Goal: Book appointment/travel/reservation

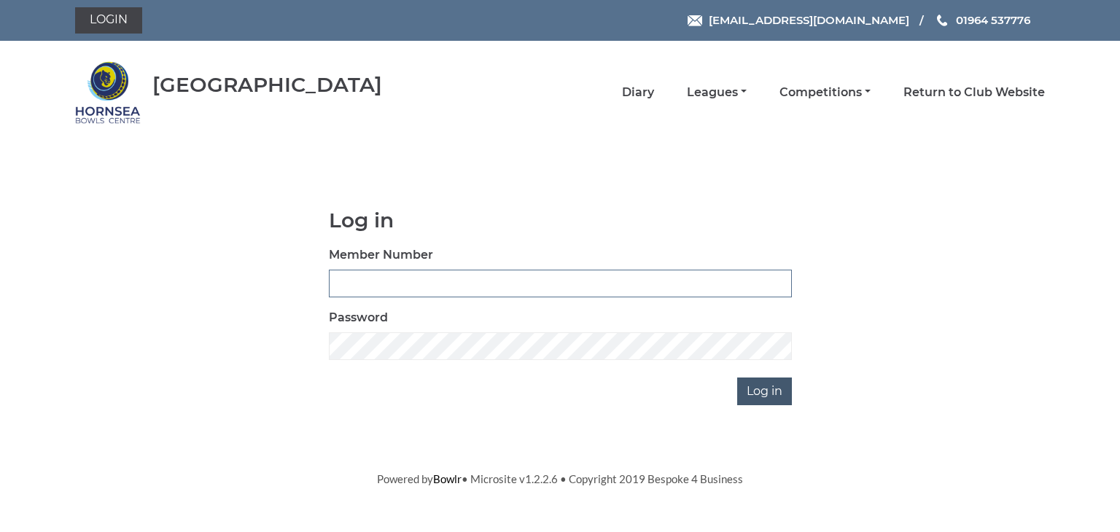
type input "0902"
click at [762, 383] on input "Log in" at bounding box center [764, 392] width 55 height 28
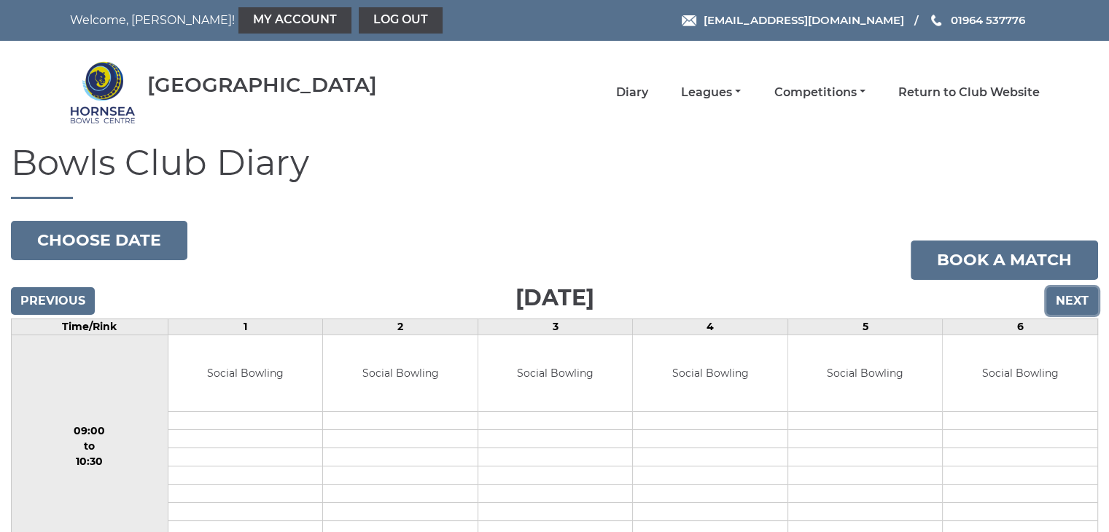
click at [1078, 295] on input "Next" at bounding box center [1072, 301] width 52 height 28
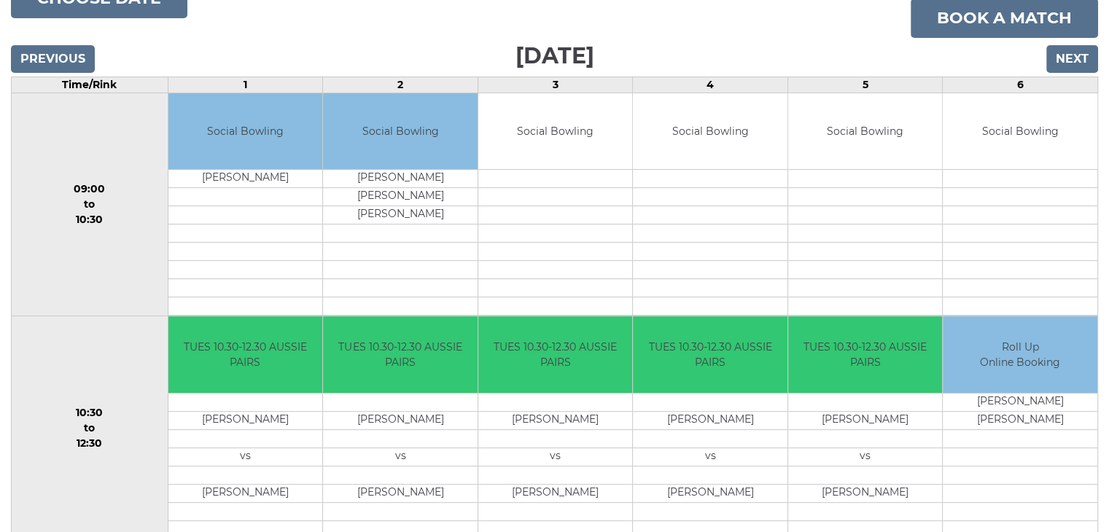
scroll to position [219, 0]
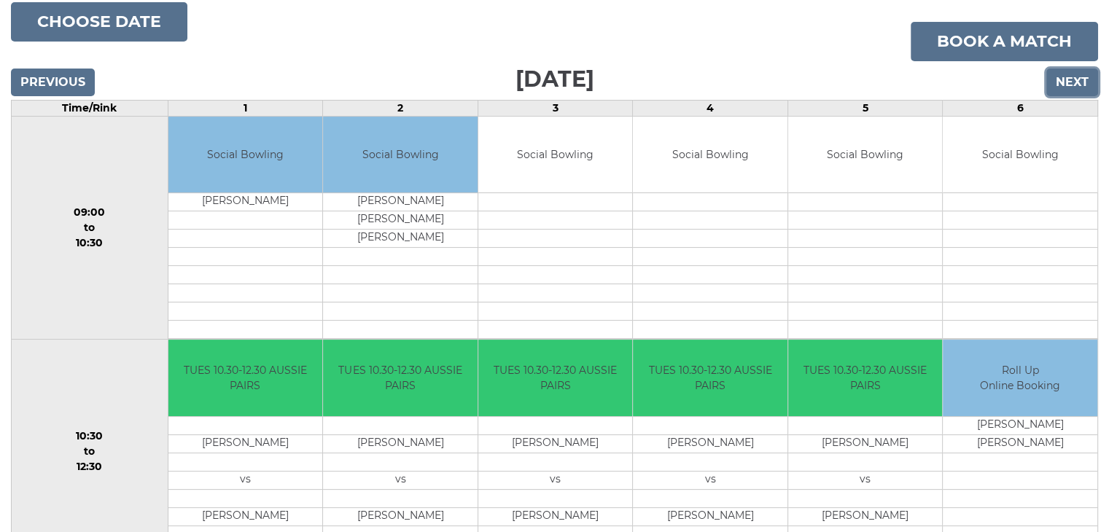
click at [1066, 79] on input "Next" at bounding box center [1072, 83] width 52 height 28
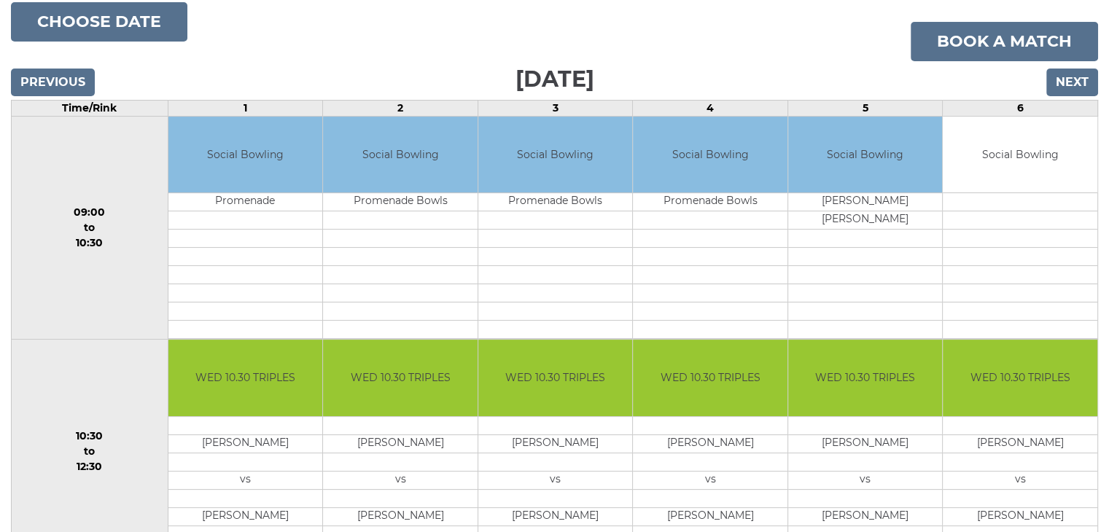
scroll to position [219, 0]
click at [1082, 78] on input "Next" at bounding box center [1072, 83] width 52 height 28
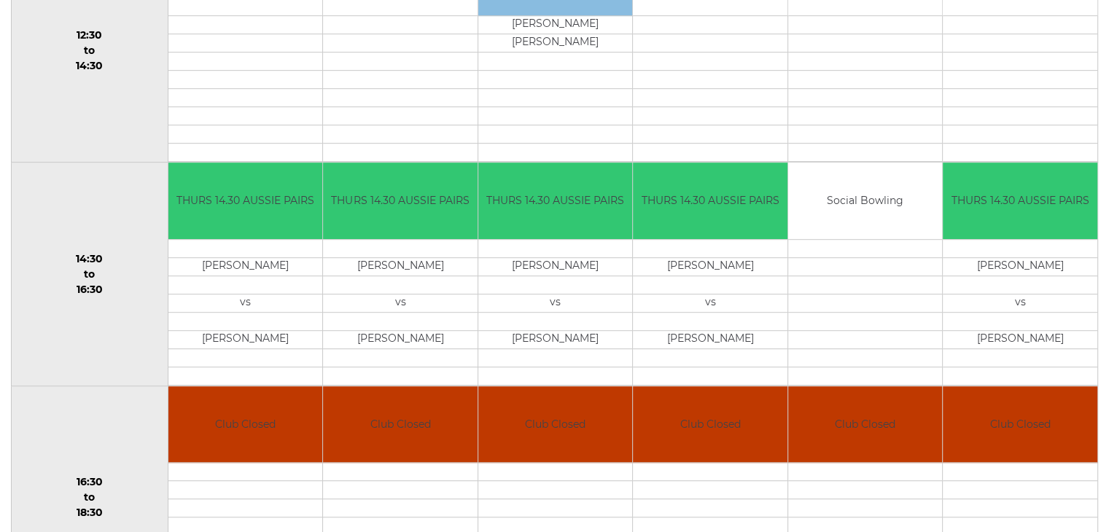
scroll to position [820, 0]
